Goal: Task Accomplishment & Management: Use online tool/utility

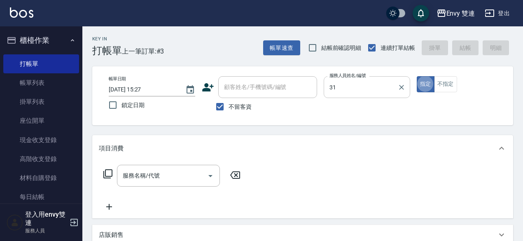
type input "Lina-31"
type button "true"
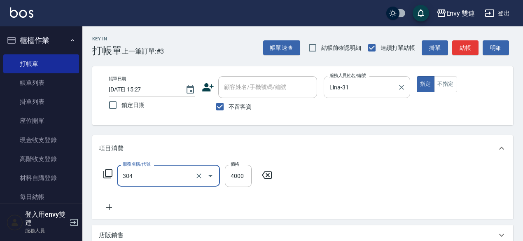
type input "縮毛矯正 (304)"
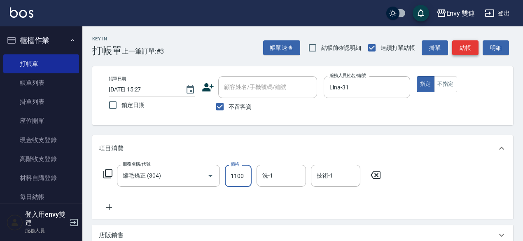
type input "1100"
click at [467, 45] on button "結帳" at bounding box center [465, 47] width 26 height 15
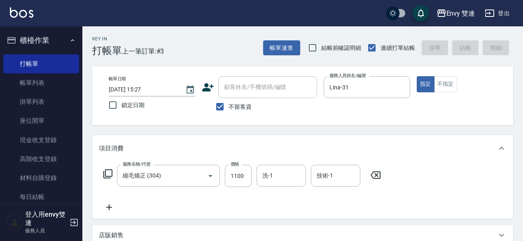
type input "[DATE] 16:31"
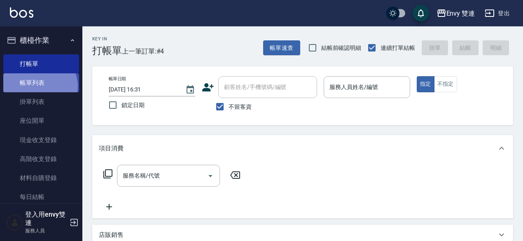
click at [39, 86] on link "帳單列表" at bounding box center [41, 82] width 76 height 19
